Goal: Communication & Community: Answer question/provide support

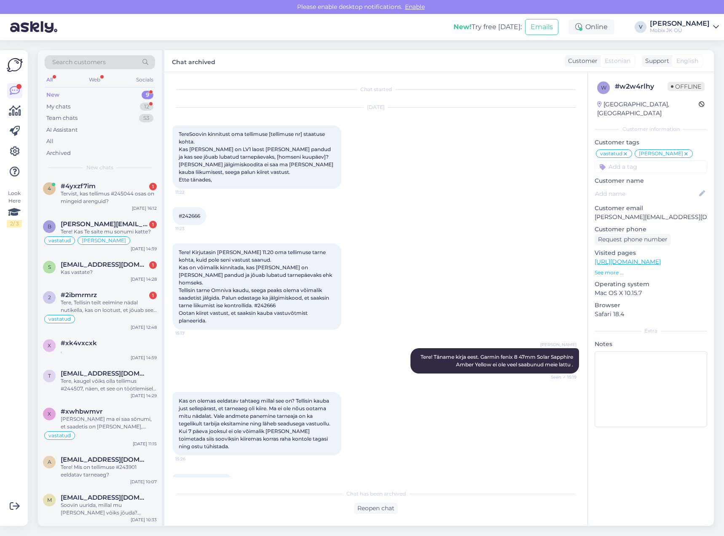
scroll to position [806, 0]
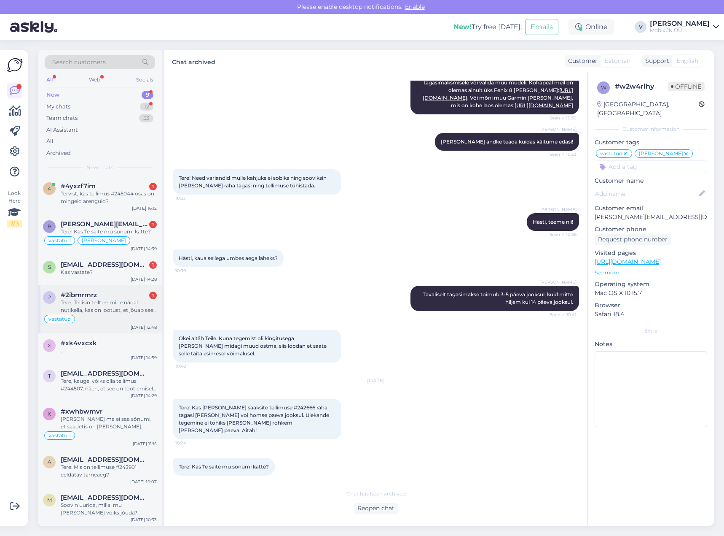
click at [126, 311] on div "Tere, Tellisin teilt eelmine nädal nutikella, kas on lootust, et jõuab see näda…" at bounding box center [109, 306] width 96 height 15
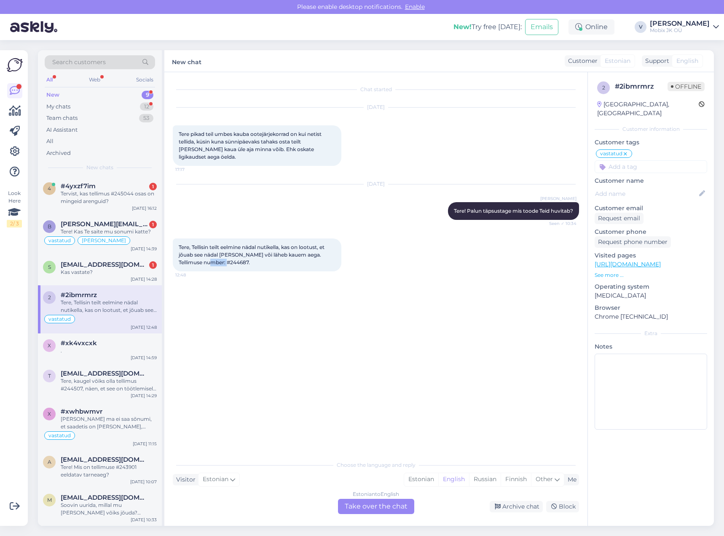
drag, startPoint x: 207, startPoint y: 253, endPoint x: 224, endPoint y: 253, distance: 17.3
click at [224, 253] on span "Tere, Tellisin teilt eelmine nädal nutikella, kas on lootust, et jõuab see näda…" at bounding box center [252, 255] width 147 height 22
copy span "244687"
click at [418, 475] on div "Estonian" at bounding box center [421, 479] width 34 height 13
click at [396, 502] on div "Estonian to Estonian Take over the chat" at bounding box center [376, 505] width 76 height 15
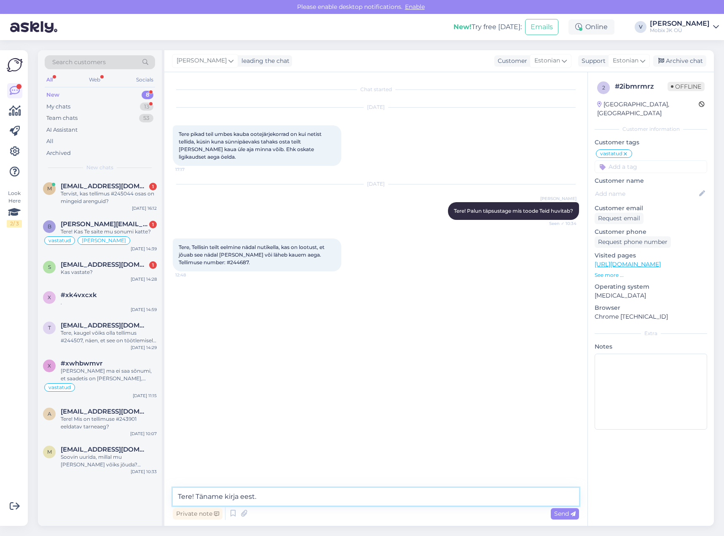
click at [307, 495] on textarea "Tere! Täname kirja eest." at bounding box center [376, 496] width 406 height 18
paste textarea "OnePlus Watch 3 Obsidian Titanium"
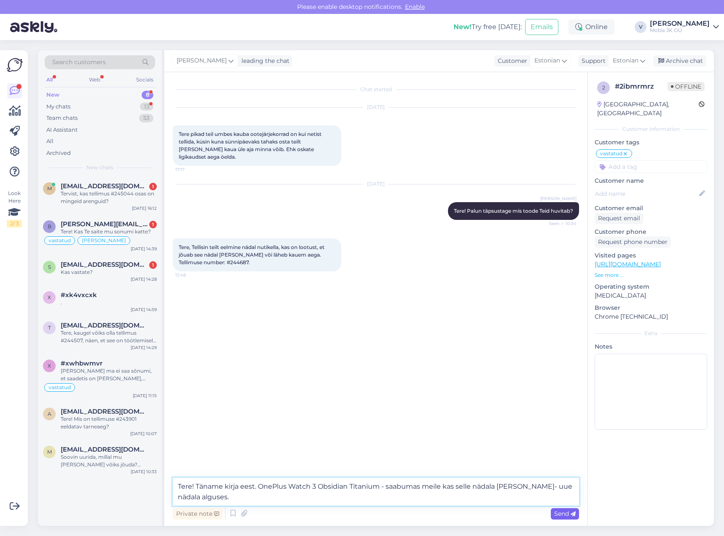
type textarea "Tere! Täname kirja eest. OnePlus Watch 3 Obsidian Titanium - saabumas meile kas…"
click at [568, 511] on span "Send" at bounding box center [565, 513] width 22 height 8
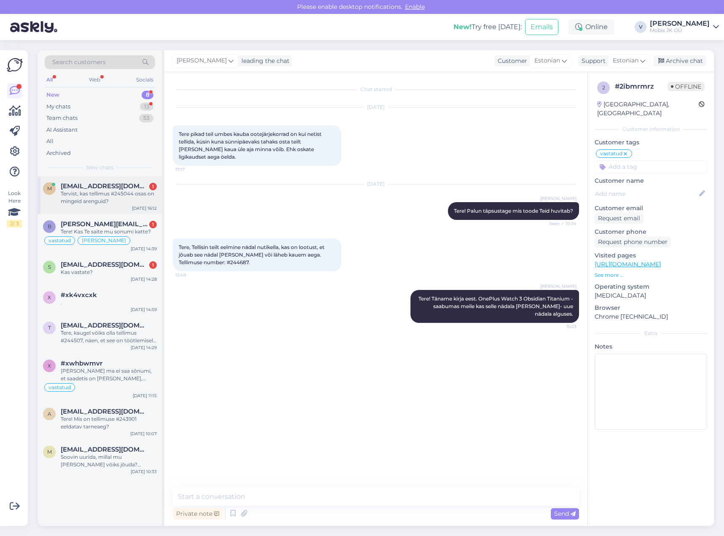
click at [132, 207] on div "m [EMAIL_ADDRESS][DOMAIN_NAME] 1 Tervist, kas tellimus #245044 osas on mingeid …" at bounding box center [100, 195] width 124 height 38
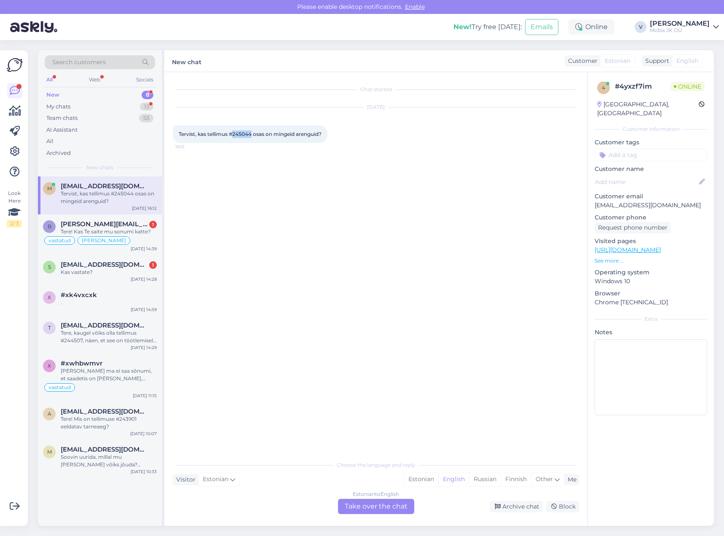
drag, startPoint x: 234, startPoint y: 134, endPoint x: 252, endPoint y: 133, distance: 18.2
click at [252, 133] on span "Tervist, kas tellimus #245044 osas on mingeid arenguid?" at bounding box center [250, 134] width 143 height 6
copy span "245044"
click at [142, 94] on div "8" at bounding box center [148, 95] width 12 height 8
click at [144, 109] on div "13" at bounding box center [146, 106] width 13 height 8
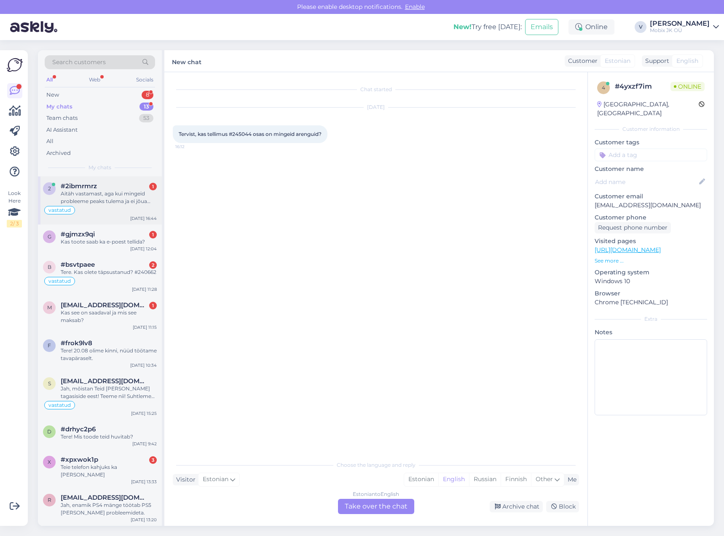
drag, startPoint x: 123, startPoint y: 202, endPoint x: 128, endPoint y: 205, distance: 5.5
click at [124, 202] on div "Aitäh vastamast, aga kui mingeid probleeme peaks tulema ja ei jõua antud ajal, …" at bounding box center [109, 197] width 96 height 15
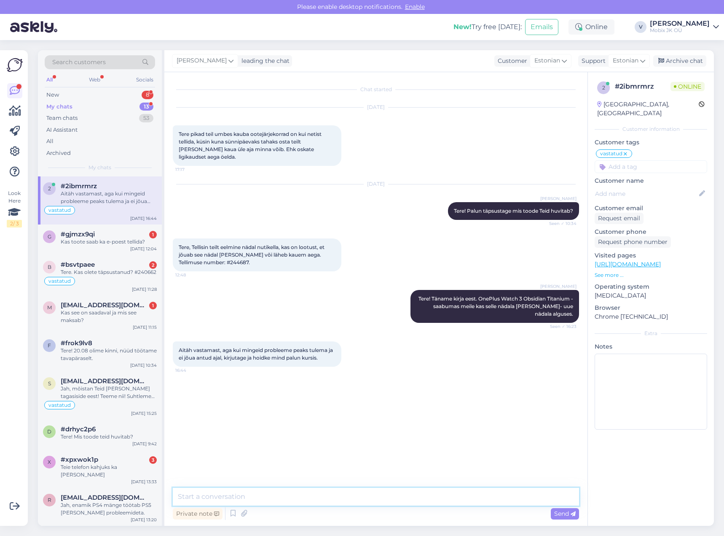
click at [358, 498] on textarea at bounding box center [376, 496] width 406 height 18
type textarea "Hästi, teeme nii!"
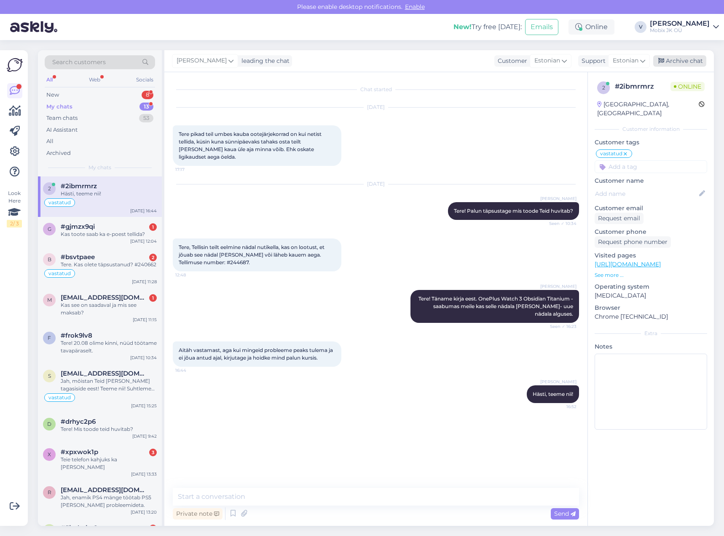
click at [684, 62] on div "Archive chat" at bounding box center [680, 60] width 53 height 11
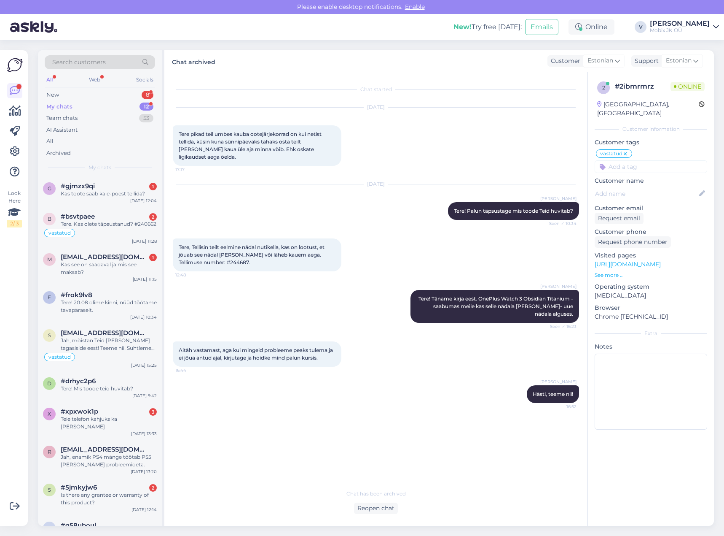
click at [157, 92] on div "Search customers All Web Socials New 8 My chats 12 Team chats 53 AI Assistant A…" at bounding box center [100, 113] width 124 height 126
click at [140, 91] on div "New 8" at bounding box center [100, 95] width 110 height 12
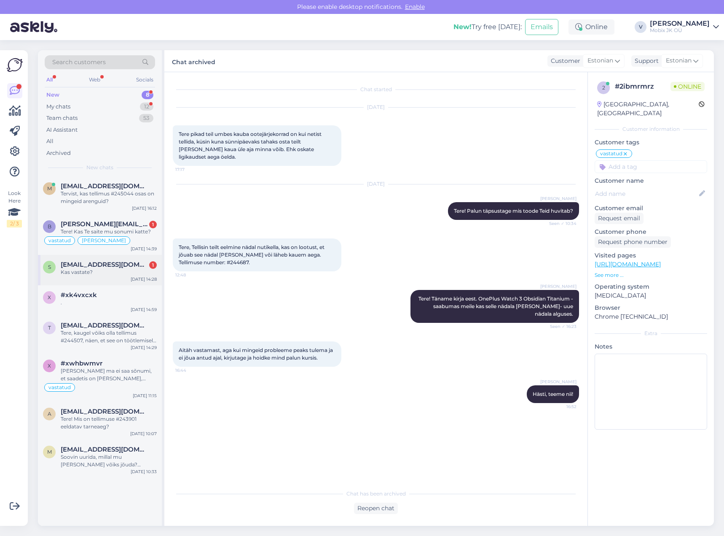
click at [116, 266] on span "[EMAIL_ADDRESS][DOMAIN_NAME]" at bounding box center [105, 265] width 88 height 8
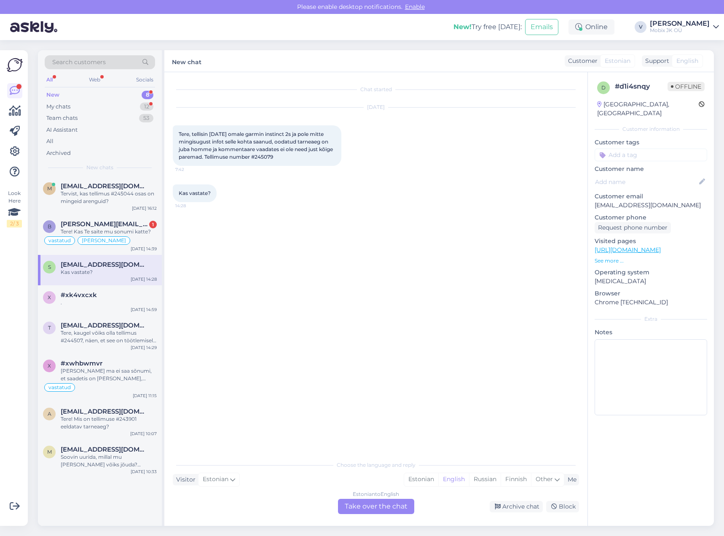
drag, startPoint x: 272, startPoint y: 156, endPoint x: 308, endPoint y: 157, distance: 36.7
click at [308, 157] on div "Tere, tellisin [DATE] omale garmin instinct 2s ja pole mitte mingisugust infot …" at bounding box center [257, 145] width 169 height 40
copy span "245079"
click at [424, 477] on div "Estonian" at bounding box center [421, 479] width 34 height 13
click at [391, 506] on div "Estonian to Estonian Take over the chat" at bounding box center [376, 505] width 76 height 15
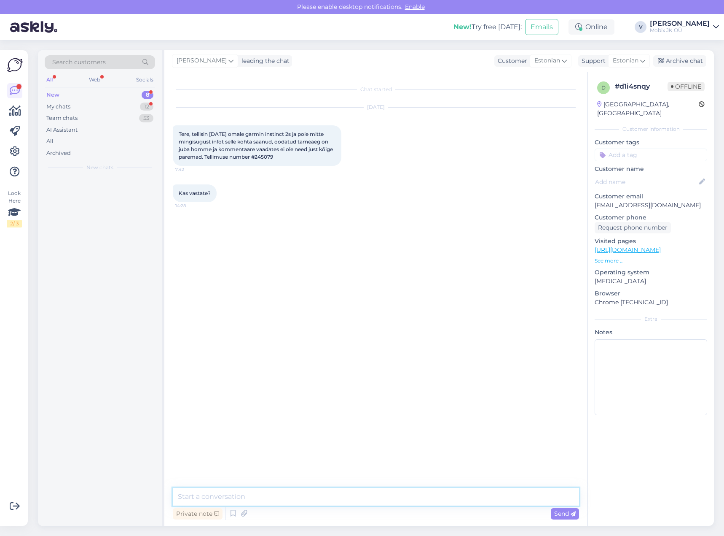
click at [391, 495] on textarea at bounding box center [376, 496] width 406 height 18
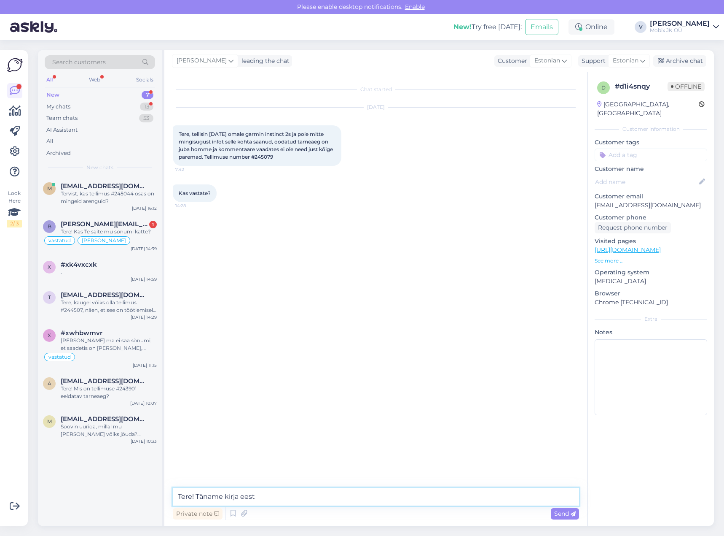
type textarea "Tere! Täname kirja eest."
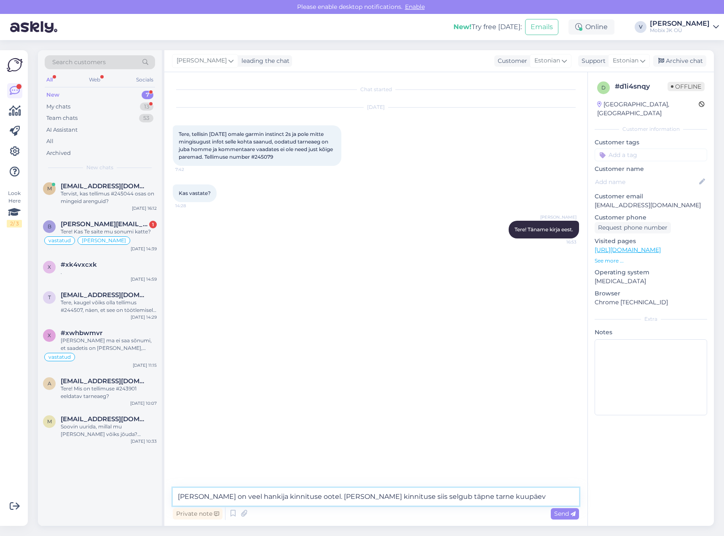
type textarea "[PERSON_NAME] on veel hankija kinnituse ootel. [PERSON_NAME] kinnituse siis sel…"
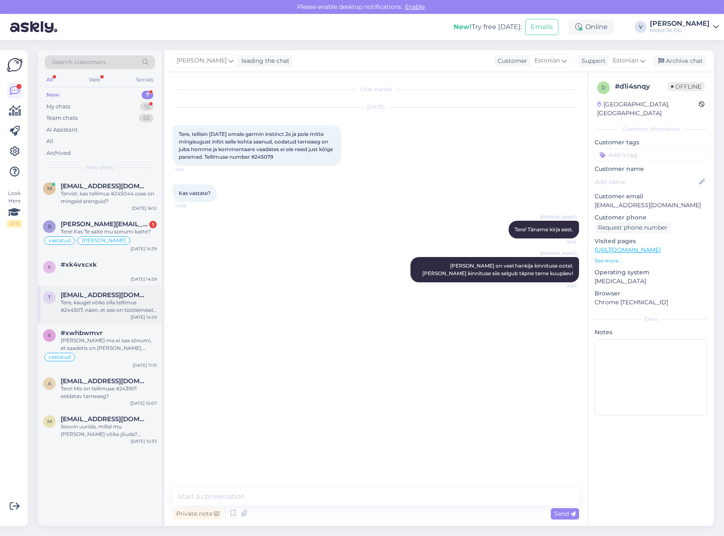
drag, startPoint x: 137, startPoint y: 303, endPoint x: 128, endPoint y: 297, distance: 11.4
click at [137, 303] on div "Tere, kaugel võiks olla tellimus #244507, näen, et see on töötlemisel [PERSON_N…" at bounding box center [109, 306] width 96 height 15
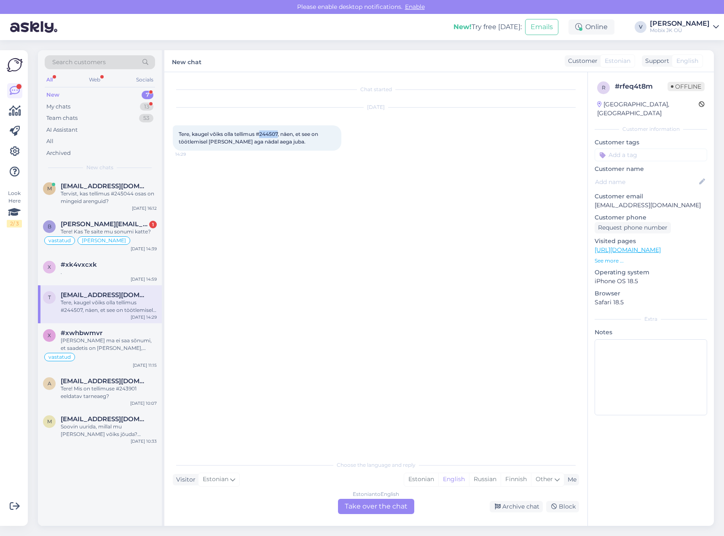
drag, startPoint x: 263, startPoint y: 133, endPoint x: 280, endPoint y: 131, distance: 17.0
click at [280, 131] on span "Tere, kaugel võiks olla tellimus #244507, näen, et see on töötlemisel [PERSON_N…" at bounding box center [249, 138] width 141 height 14
copy span "244507"
